Goal: Complete application form

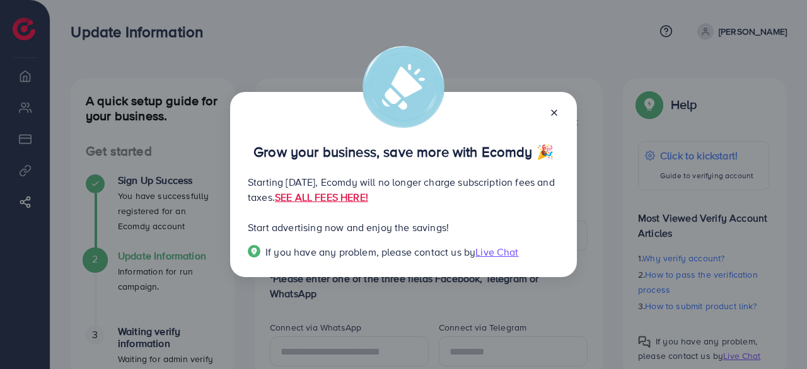
click at [553, 117] on icon at bounding box center [554, 113] width 10 height 10
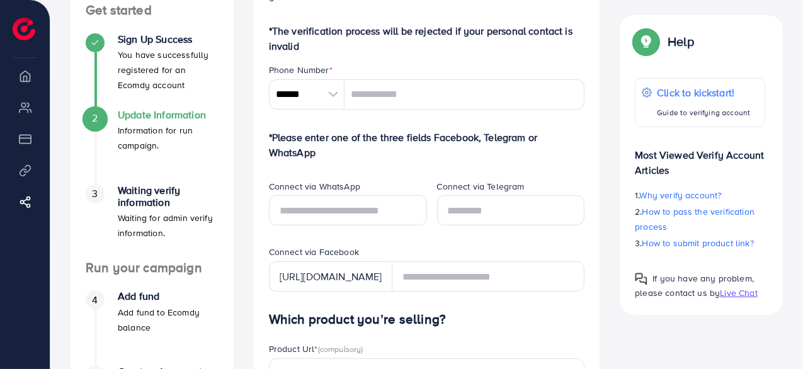
scroll to position [189, 0]
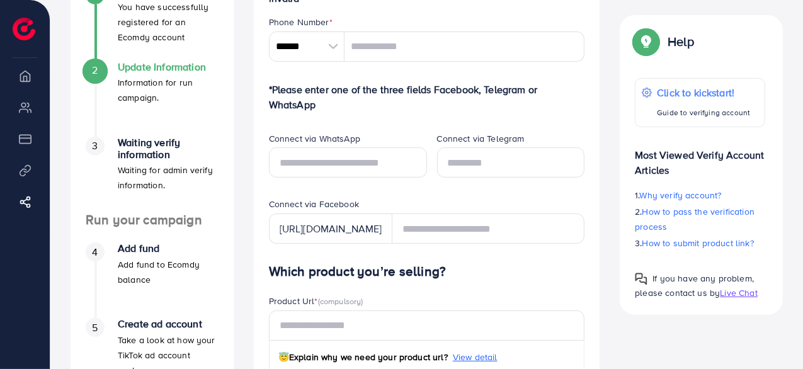
click at [32, 81] on li "Overview" at bounding box center [25, 75] width 50 height 25
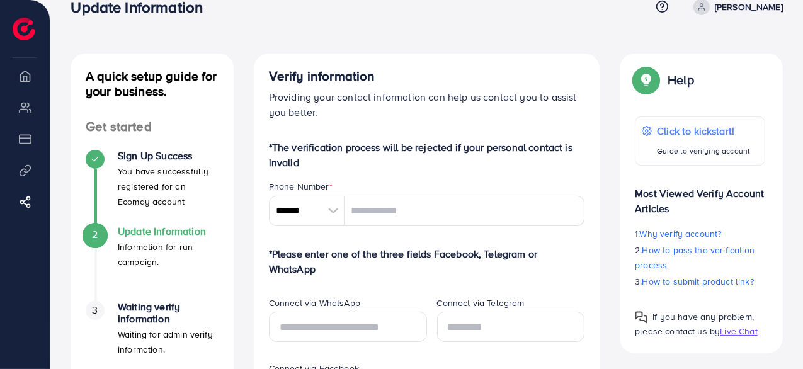
scroll to position [0, 0]
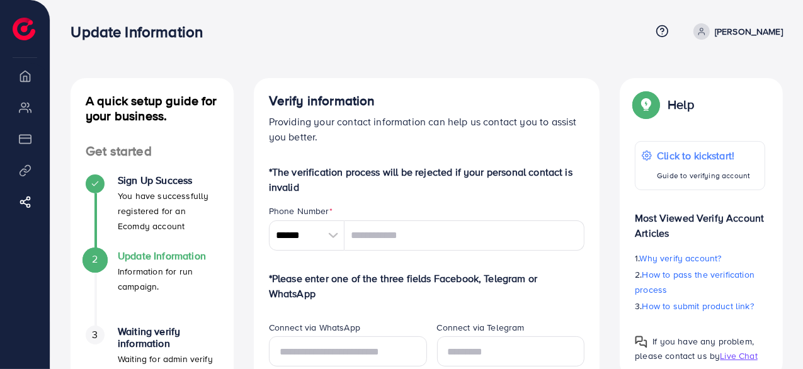
click at [17, 26] on img at bounding box center [24, 29] width 23 height 23
click at [21, 111] on li "My ad accounts" at bounding box center [25, 107] width 50 height 25
click at [25, 79] on li "Overview" at bounding box center [25, 75] width 50 height 25
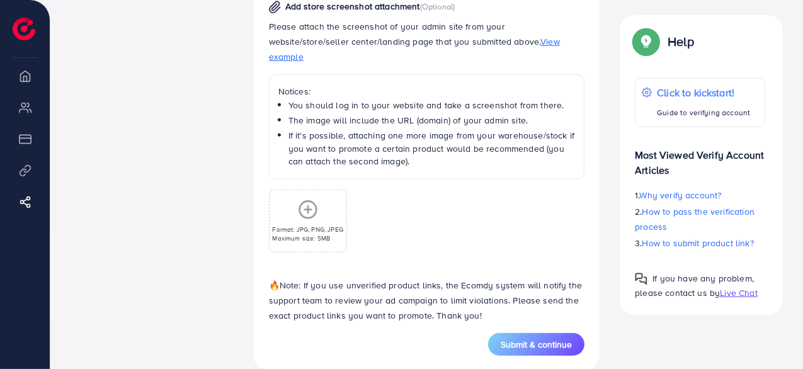
scroll to position [718, 0]
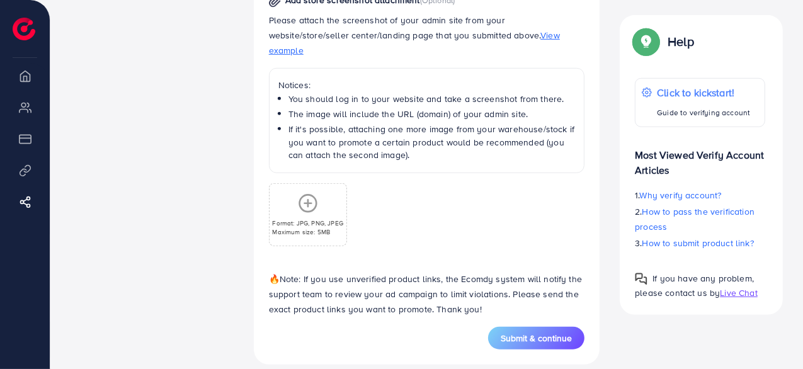
click at [534, 332] on span "Submit & continue" at bounding box center [536, 338] width 71 height 13
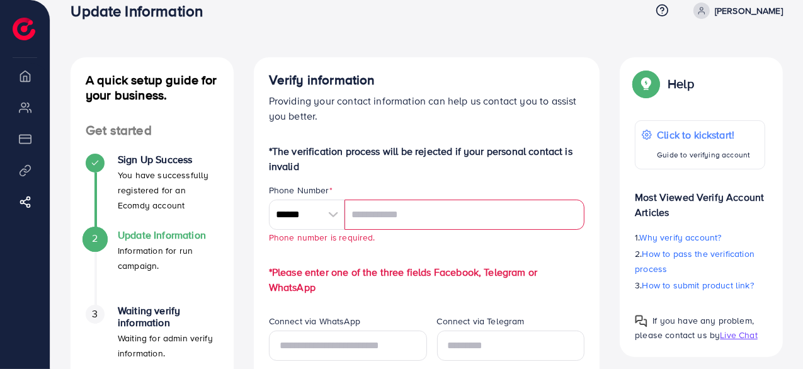
scroll to position [0, 0]
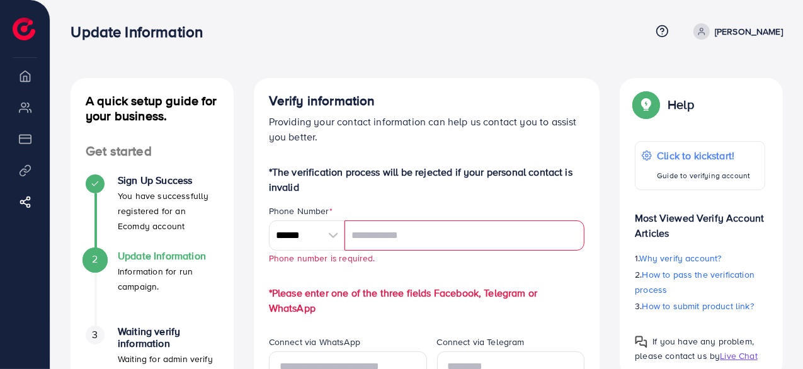
click at [706, 27] on icon at bounding box center [702, 31] width 9 height 9
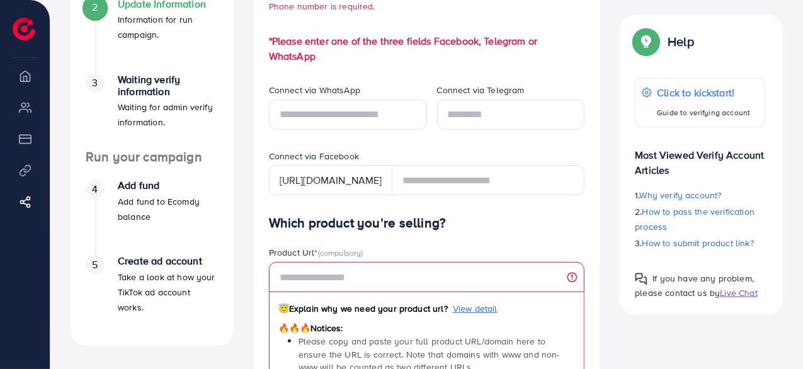
scroll to position [189, 0]
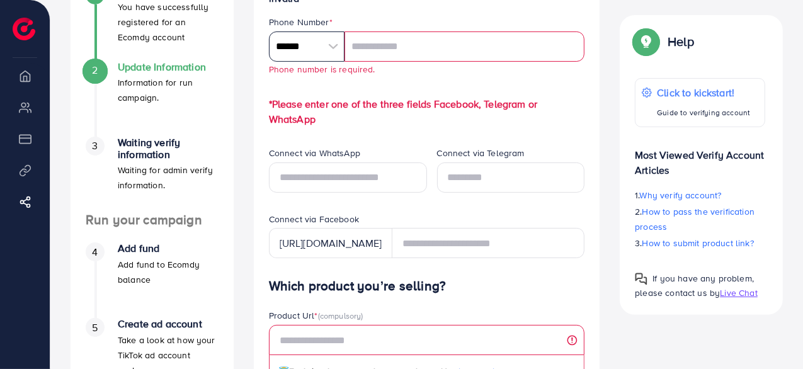
click at [323, 51] on input "******" at bounding box center [307, 47] width 76 height 30
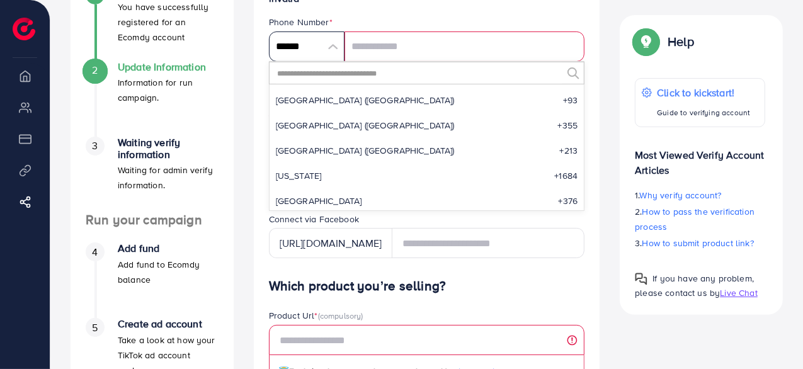
scroll to position [5850, 0]
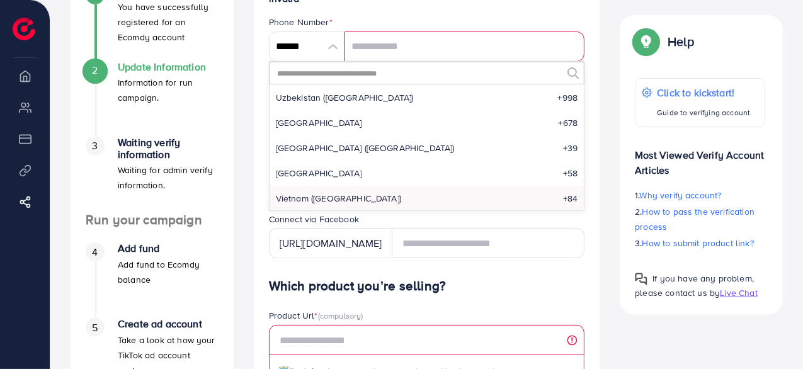
click at [334, 76] on input "text" at bounding box center [419, 72] width 287 height 21
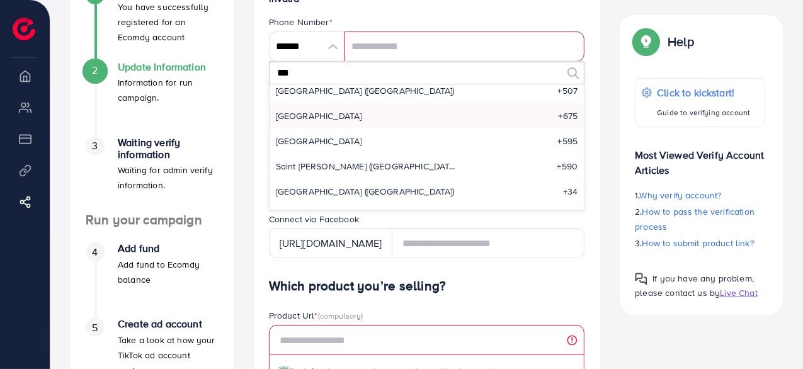
scroll to position [0, 0]
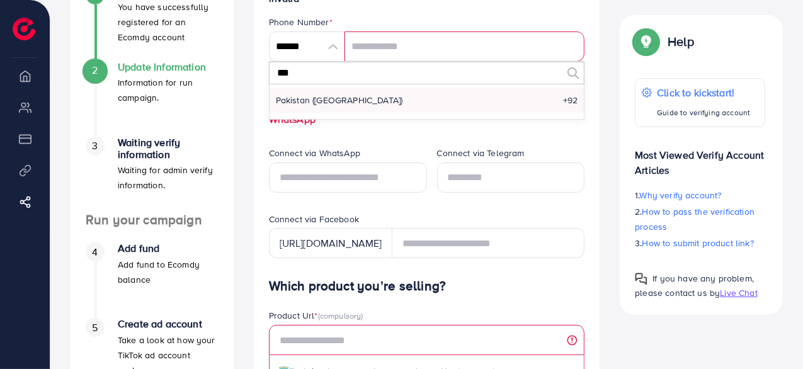
type input "***"
click at [338, 101] on li "Pakistan (‫[GEOGRAPHIC_DATA]‬‎) +92" at bounding box center [427, 100] width 315 height 25
type input "******"
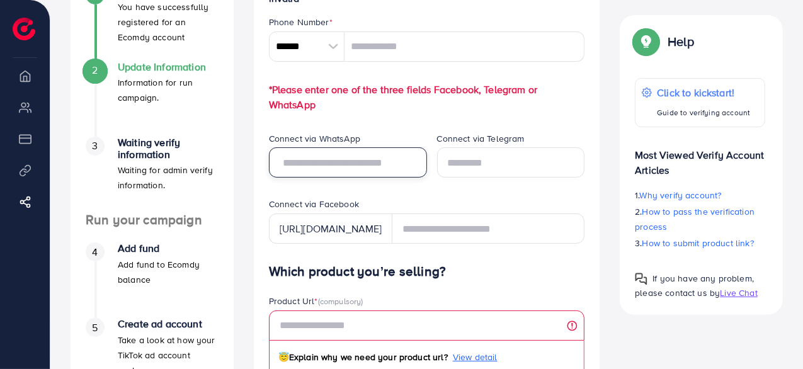
click at [328, 166] on input "text" at bounding box center [348, 162] width 158 height 30
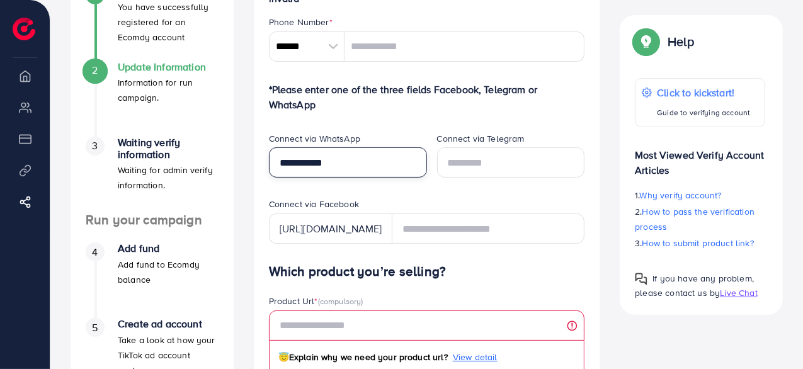
type input "**********"
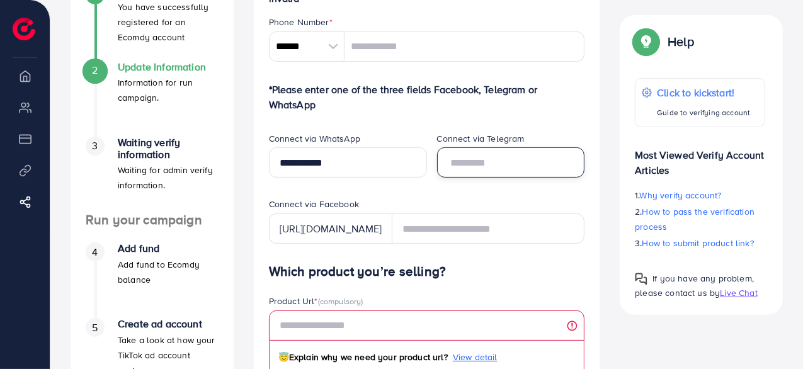
click at [444, 165] on input "text" at bounding box center [511, 162] width 148 height 30
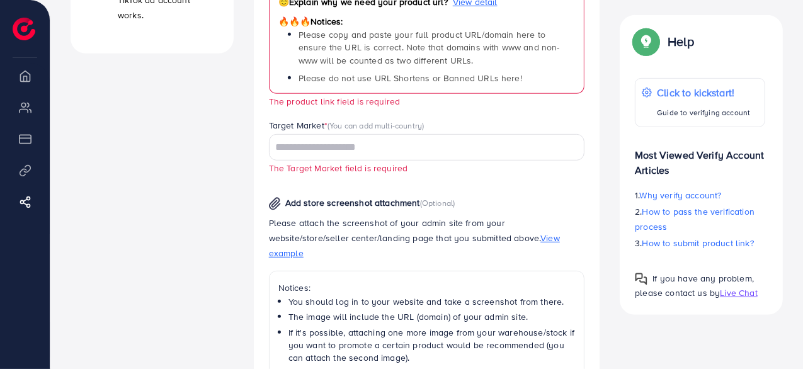
scroll to position [567, 0]
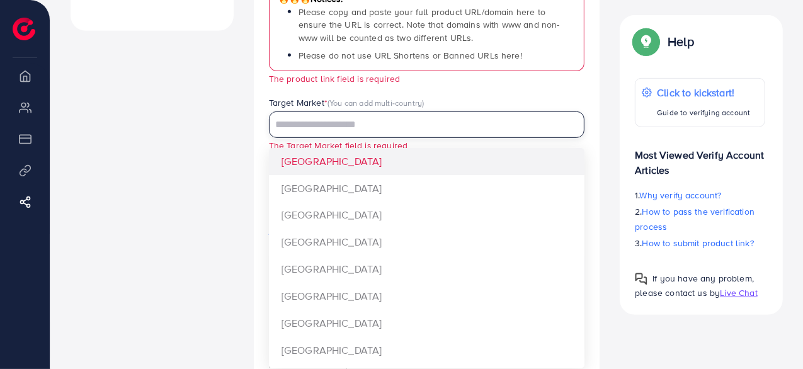
click at [318, 126] on input "Search for option" at bounding box center [420, 125] width 298 height 20
type input "********"
type input "**********"
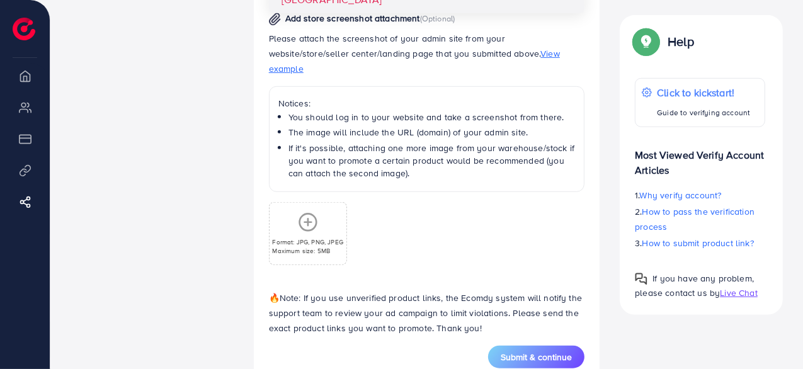
scroll to position [747, 0]
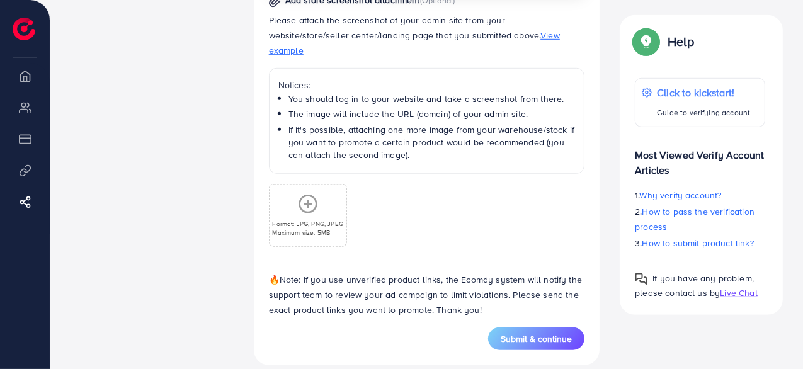
click at [525, 330] on button "Submit & continue" at bounding box center [536, 339] width 96 height 23
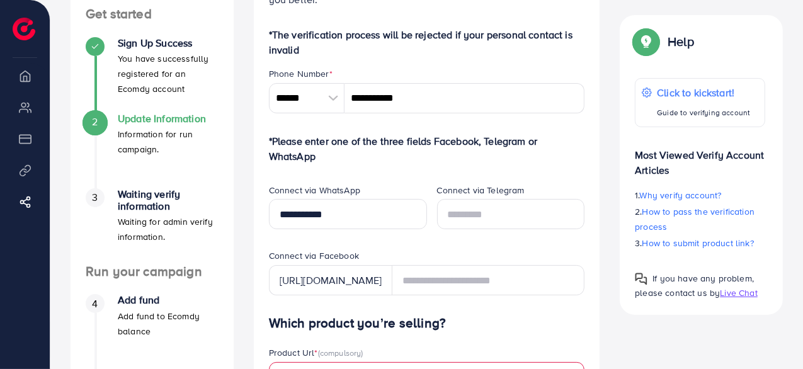
scroll to position [169, 0]
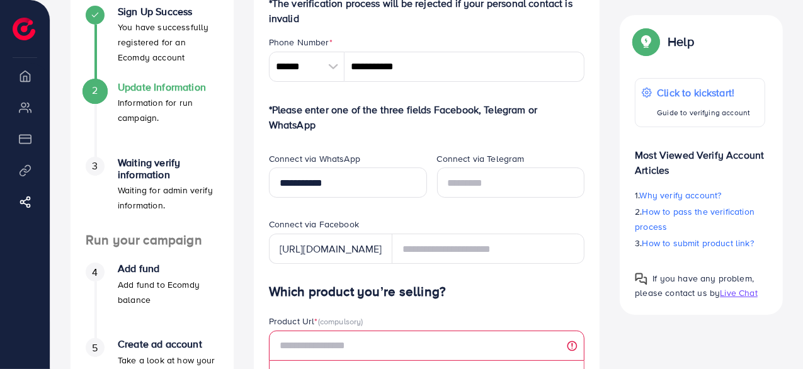
click at [98, 96] on div "2" at bounding box center [95, 90] width 19 height 19
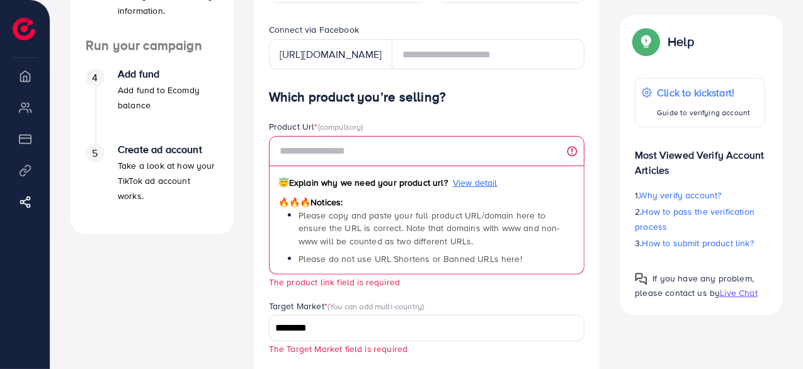
scroll to position [441, 0]
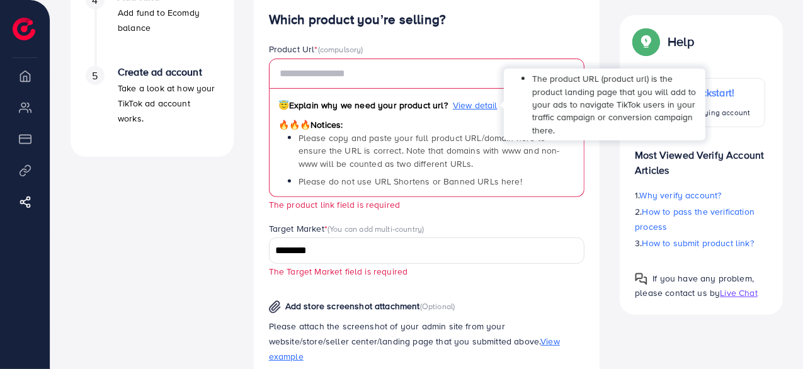
click at [471, 106] on span "View detail" at bounding box center [475, 105] width 45 height 13
click at [472, 104] on span "View detail" at bounding box center [475, 105] width 45 height 13
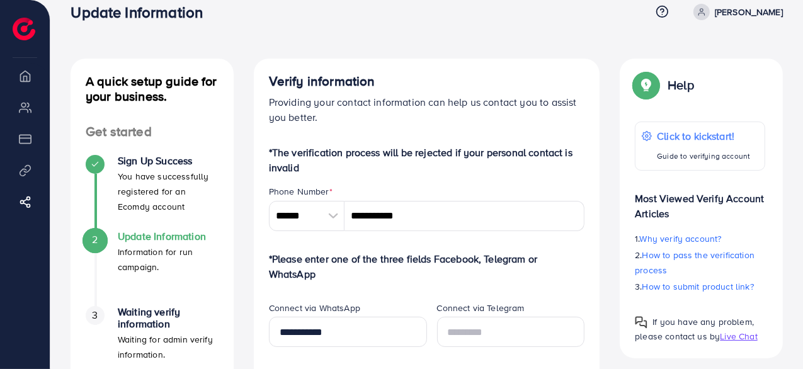
scroll to position [0, 0]
